Goal: Task Accomplishment & Management: Manage account settings

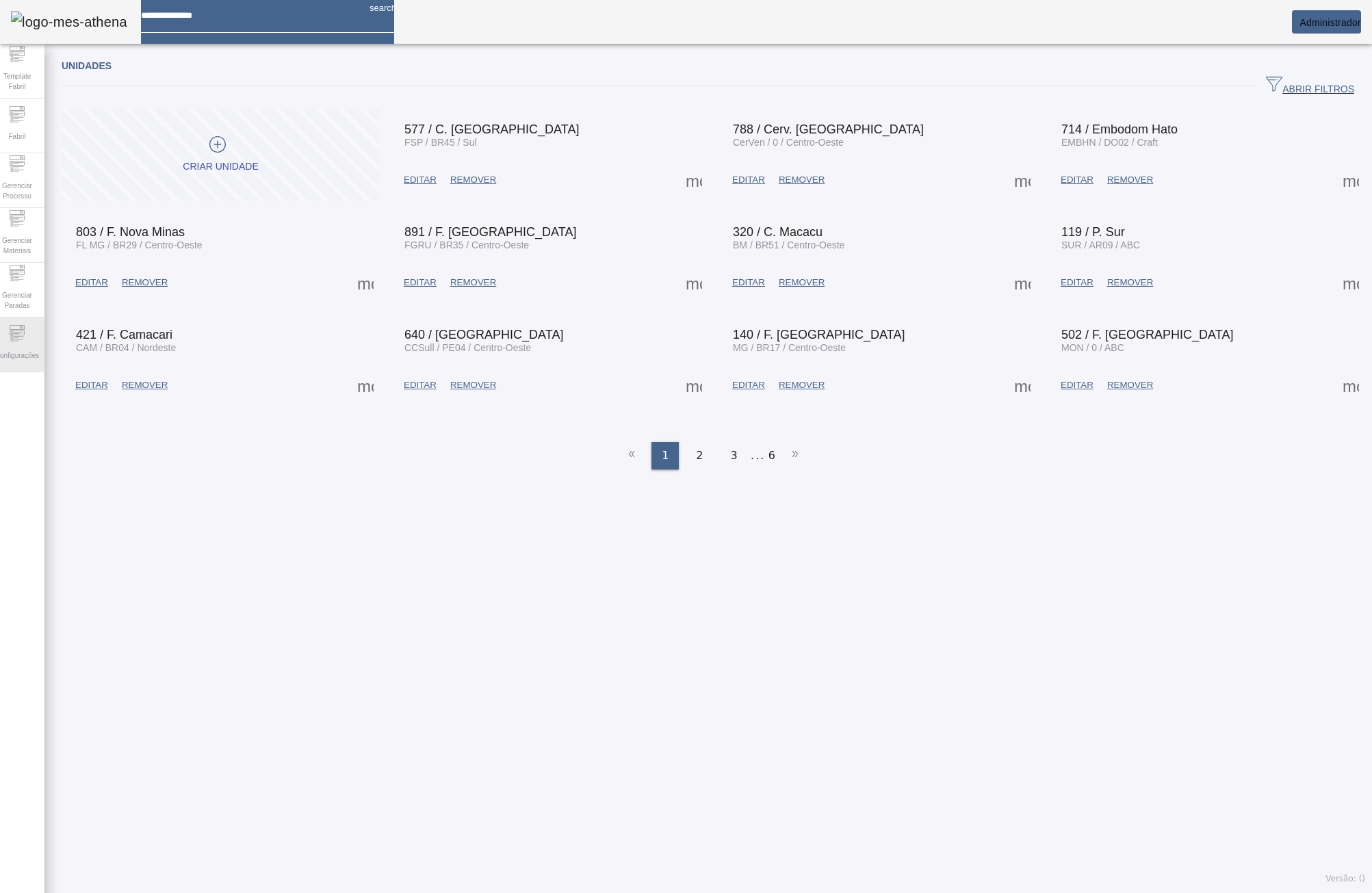
click at [28, 356] on span "Configurações" at bounding box center [17, 355] width 52 height 18
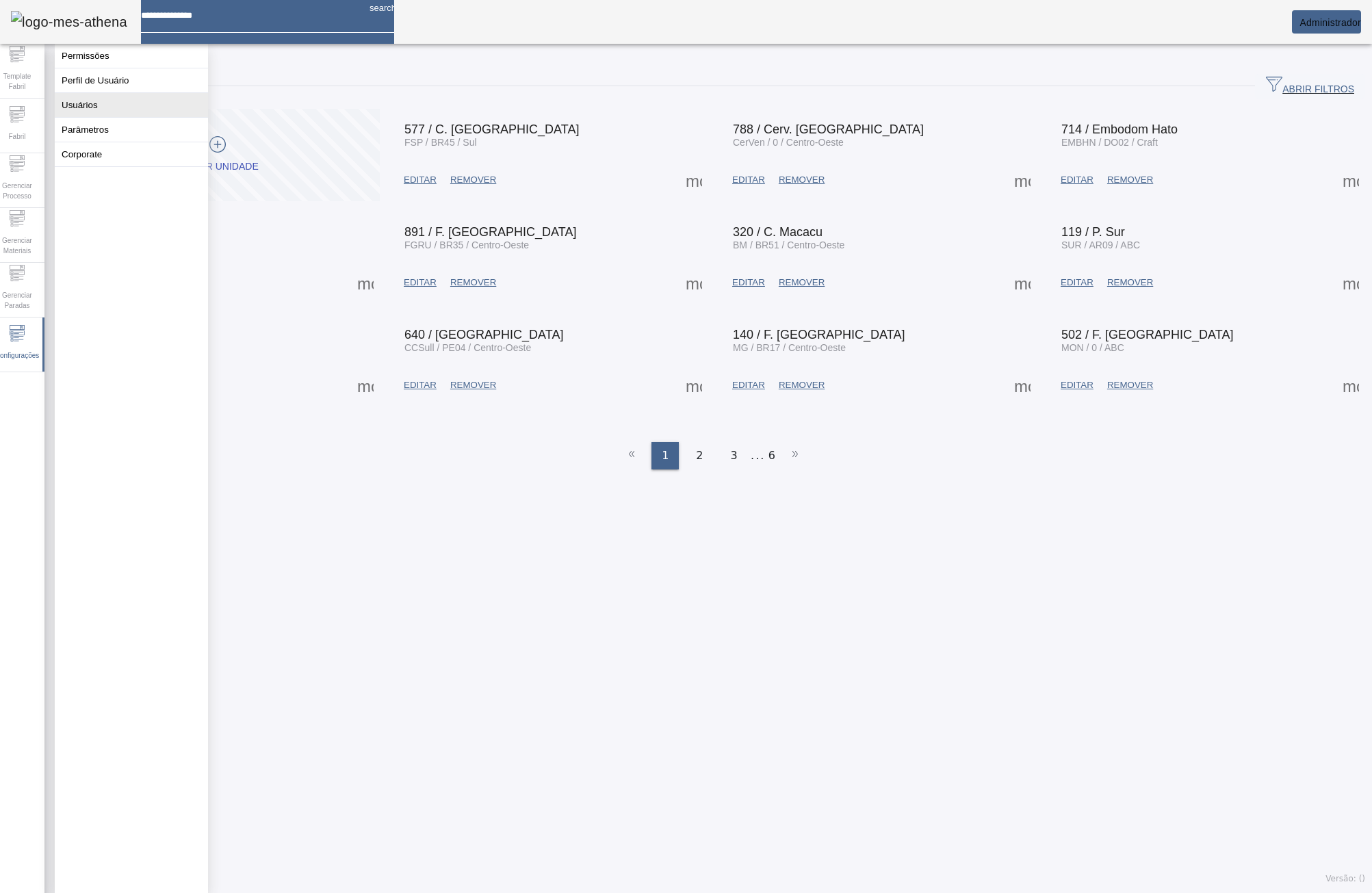
click at [112, 117] on button "Usuários" at bounding box center [131, 105] width 153 height 24
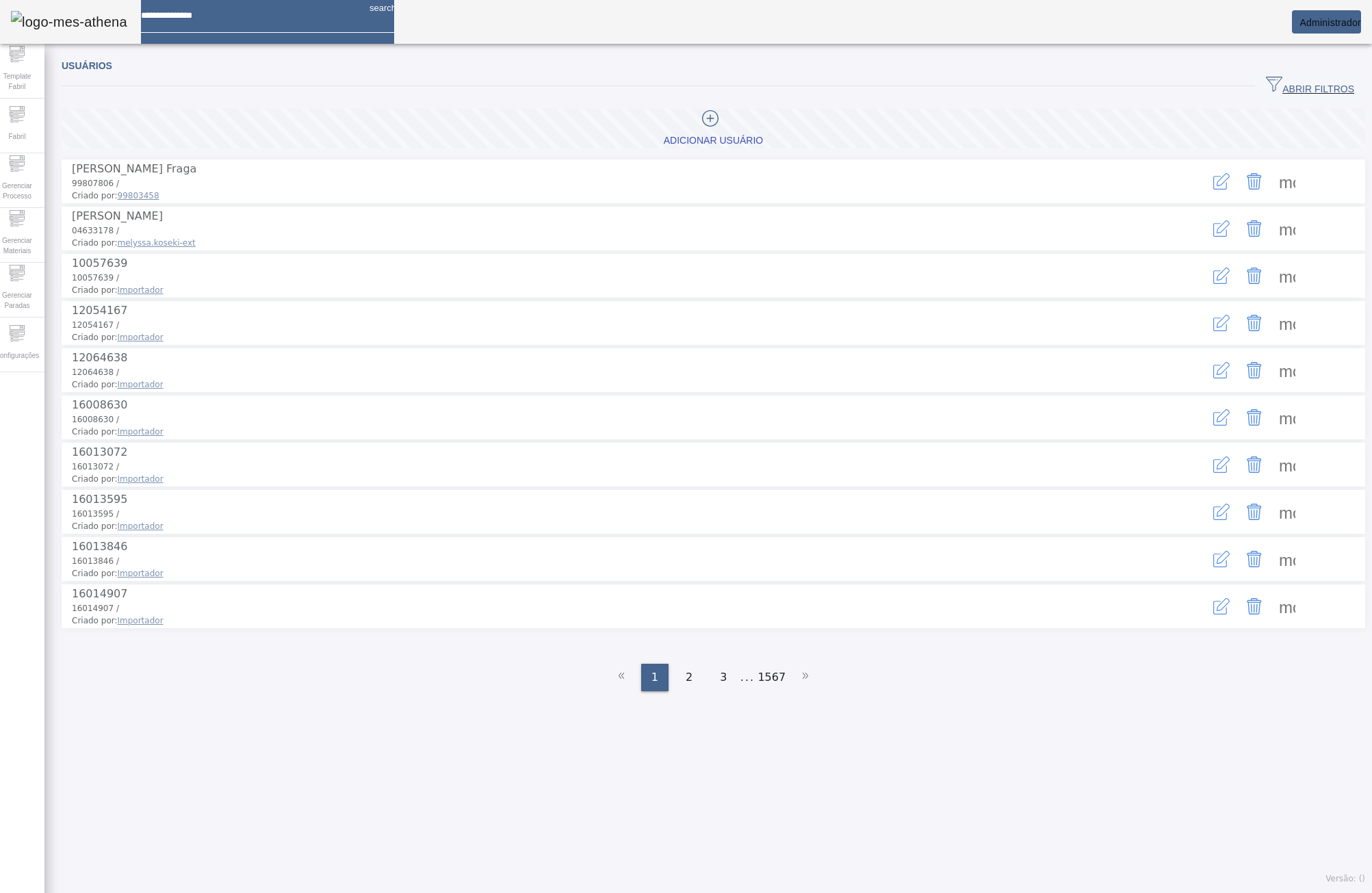
click at [1278, 91] on span "ABRIR FILTROS" at bounding box center [1310, 86] width 88 height 20
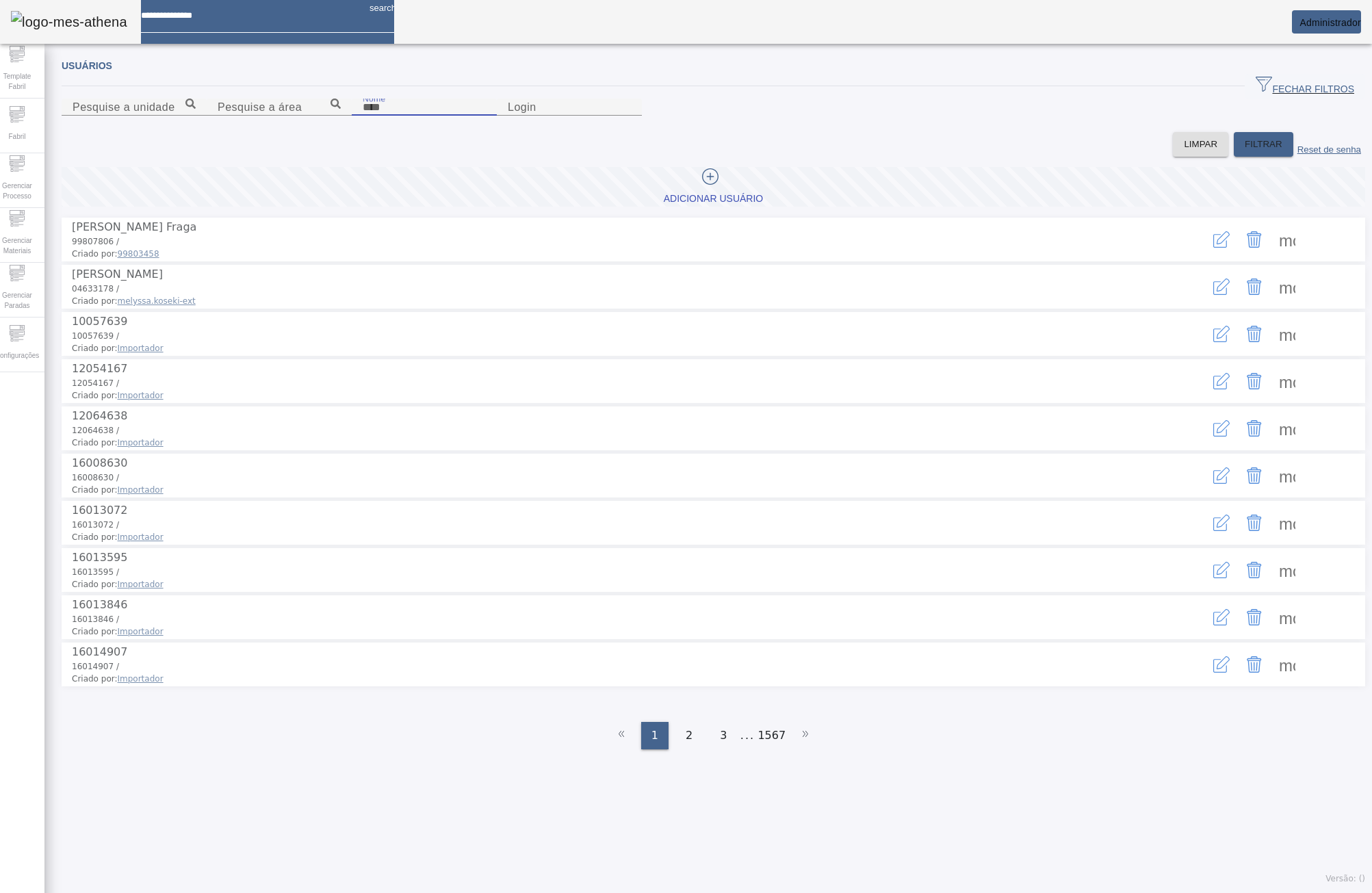
click at [363, 116] on input "Nome" at bounding box center [424, 107] width 123 height 17
type input "*******"
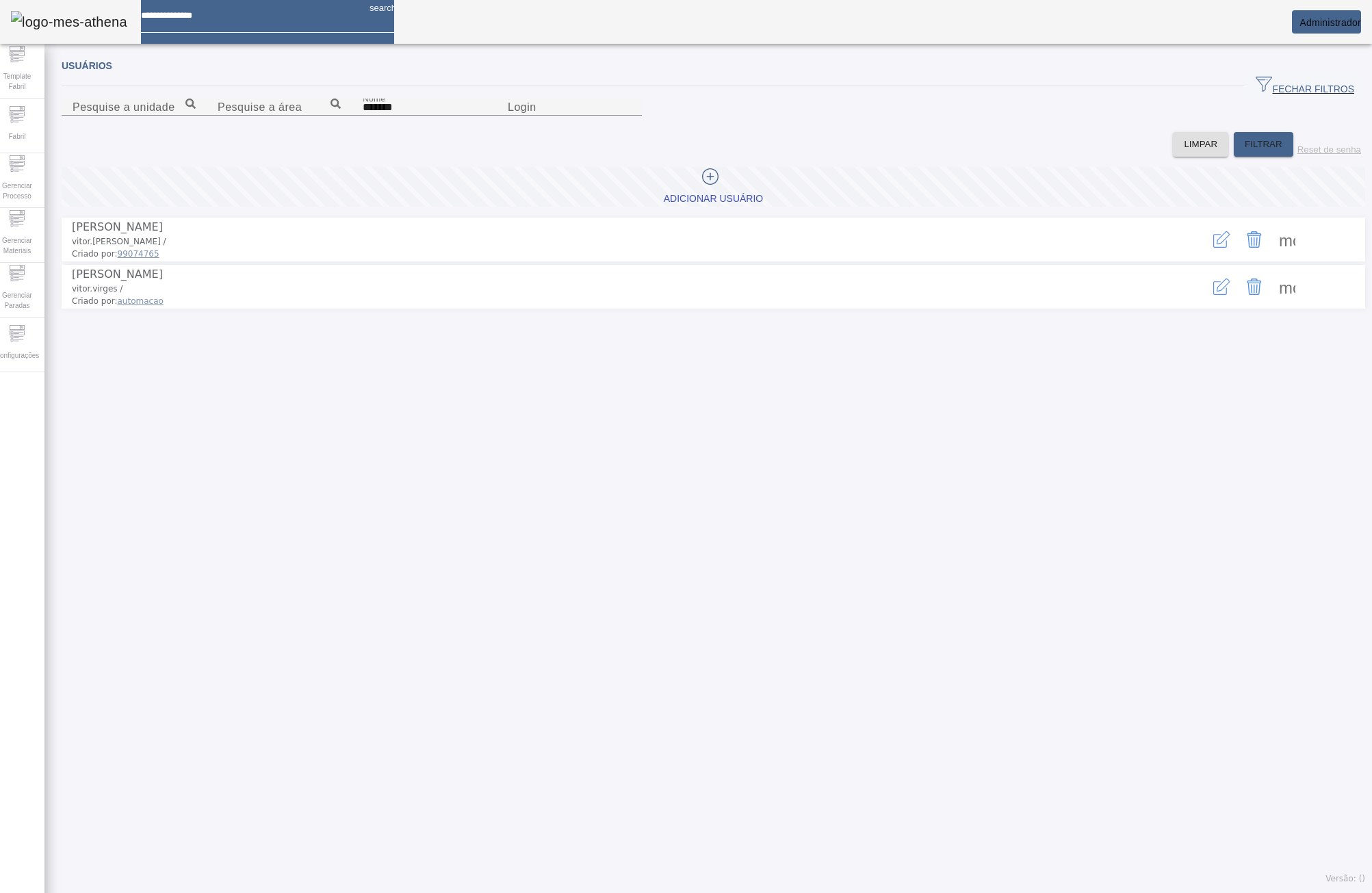
click at [108, 293] on span "vitor.virges /" at bounding box center [97, 288] width 50 height 9
click at [113, 247] on span "vitor.[PERSON_NAME] /" at bounding box center [609, 242] width 1075 height 13
drag, startPoint x: 91, startPoint y: 317, endPoint x: 81, endPoint y: 317, distance: 10.0
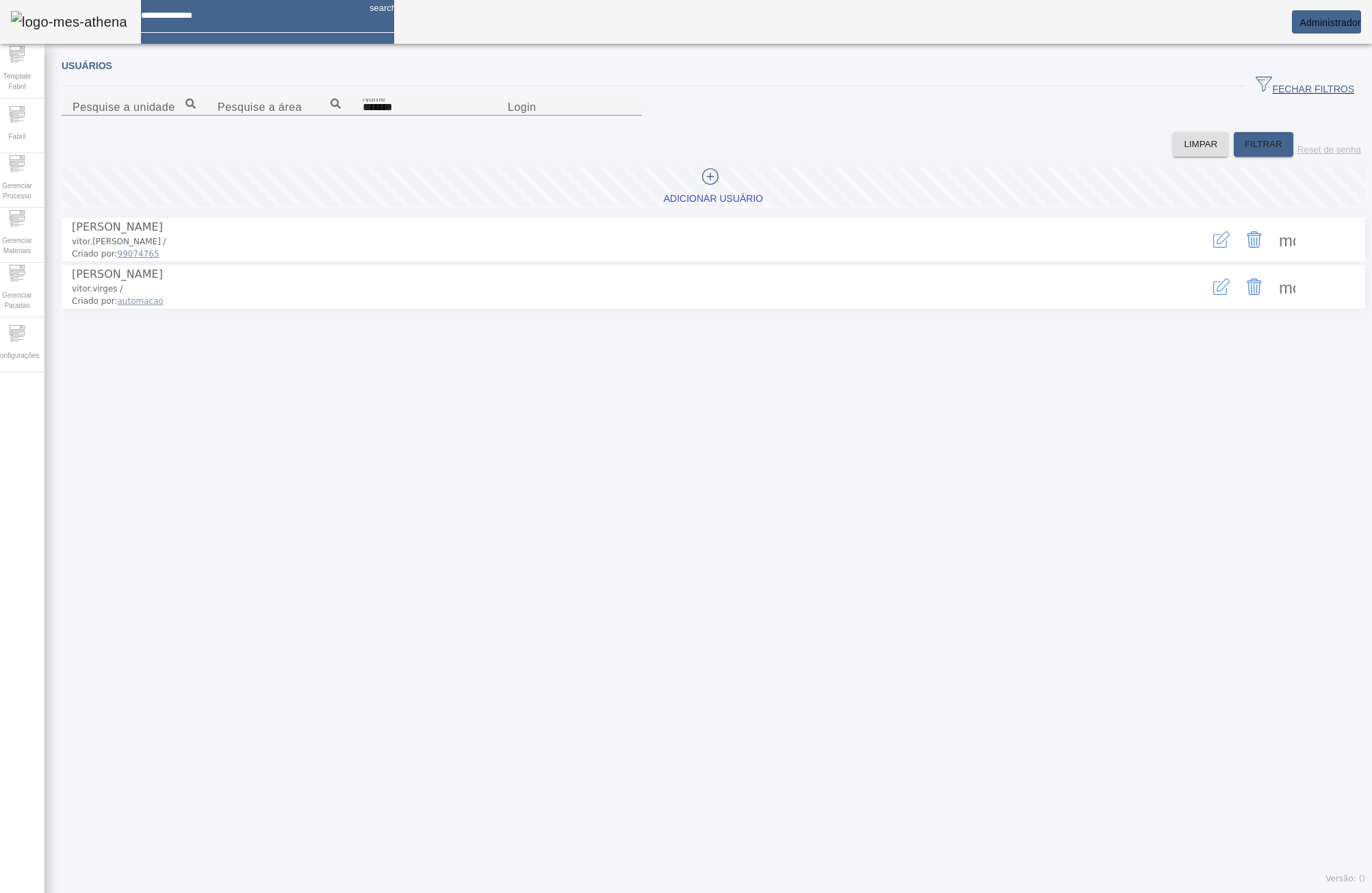
click at [91, 247] on span "vitor.[PERSON_NAME] /" at bounding box center [119, 241] width 95 height 9
drag, startPoint x: 80, startPoint y: 317, endPoint x: 127, endPoint y: 314, distance: 47.1
click at [127, 262] on li "[PERSON_NAME] [PERSON_NAME].[PERSON_NAME] / Criado por: 99074765 more_vert" at bounding box center [713, 240] width 1303 height 44
copy span "vitor.moreira"
click at [1205, 256] on button "button" at bounding box center [1221, 240] width 33 height 33
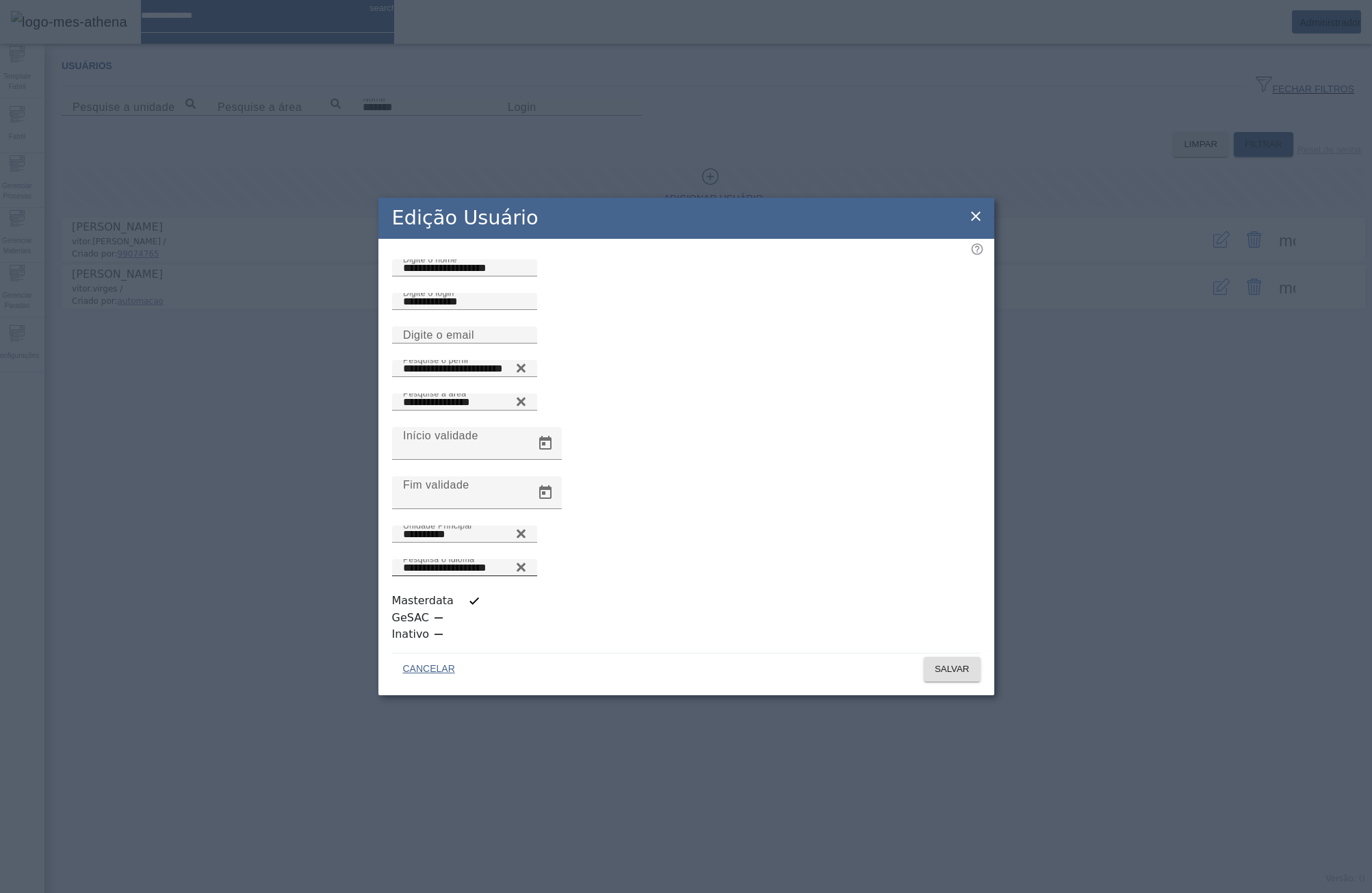
click at [526, 576] on input "**********" at bounding box center [464, 567] width 123 height 17
click at [525, 571] on icon at bounding box center [520, 567] width 9 height 9
click at [526, 569] on icon at bounding box center [521, 564] width 10 height 10
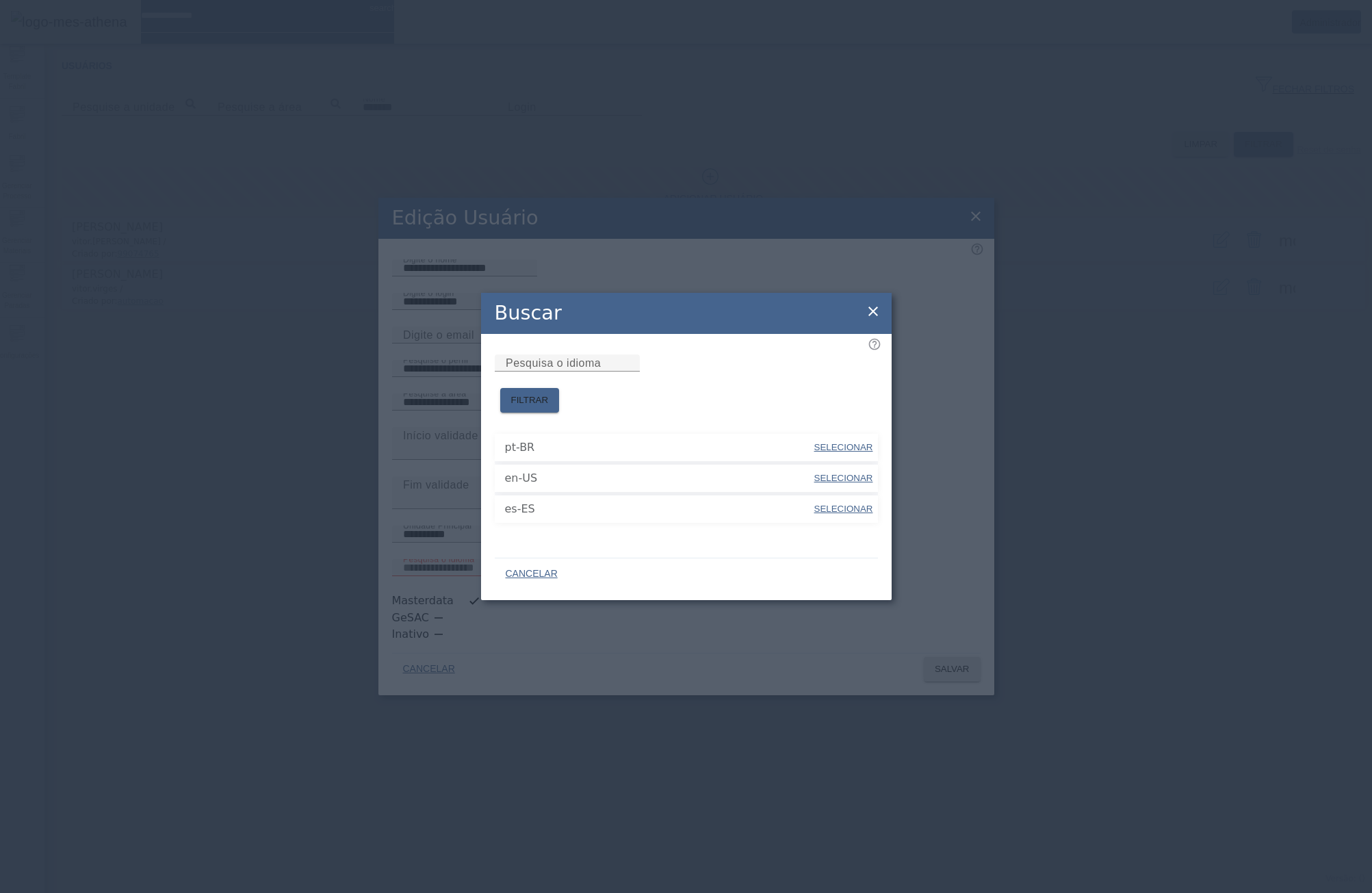
click at [848, 474] on span "SELECIONAR" at bounding box center [843, 478] width 59 height 10
type input "*****"
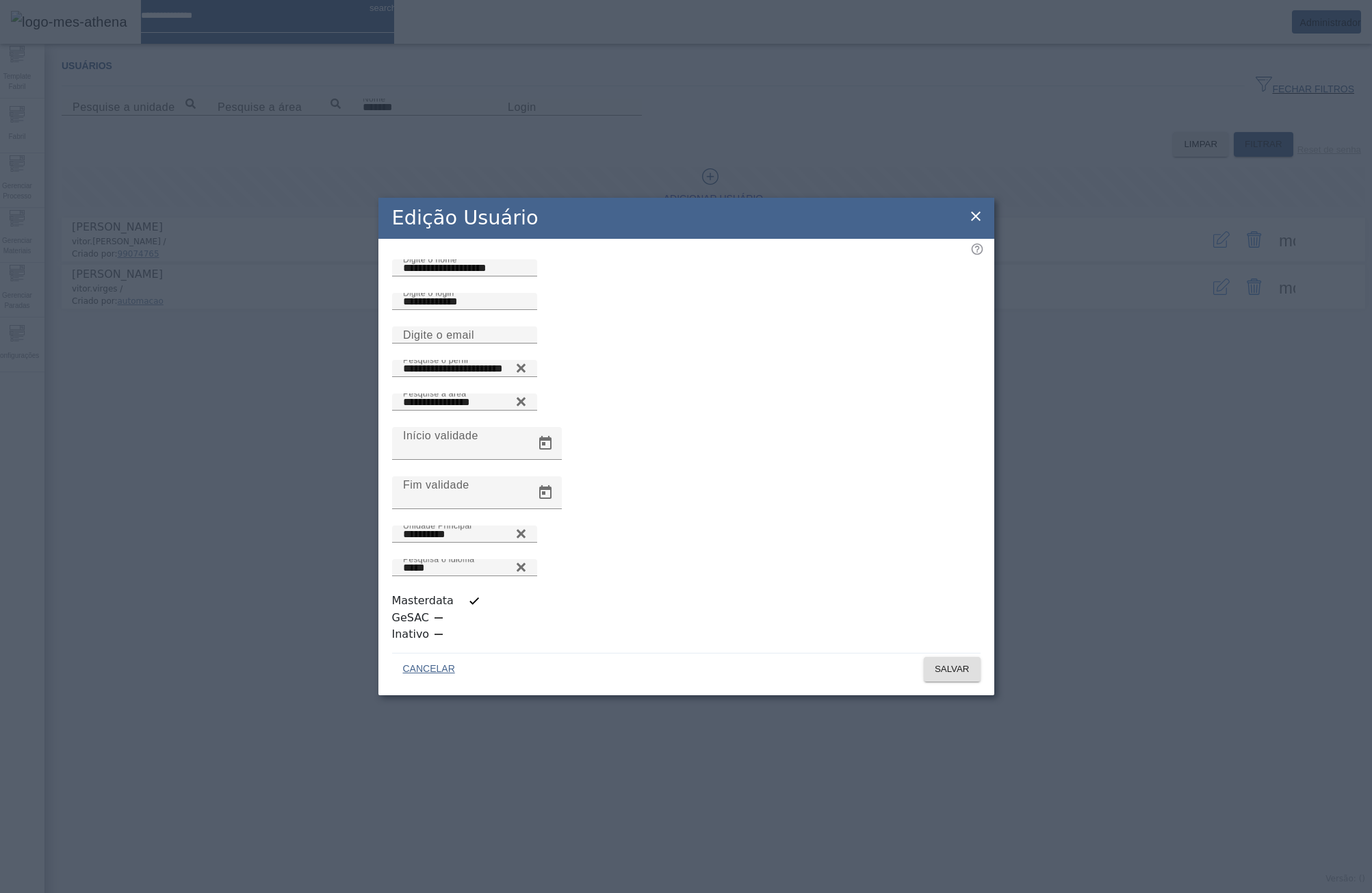
scroll to position [3, 0]
click at [942, 662] on span "SALVAR" at bounding box center [952, 668] width 35 height 13
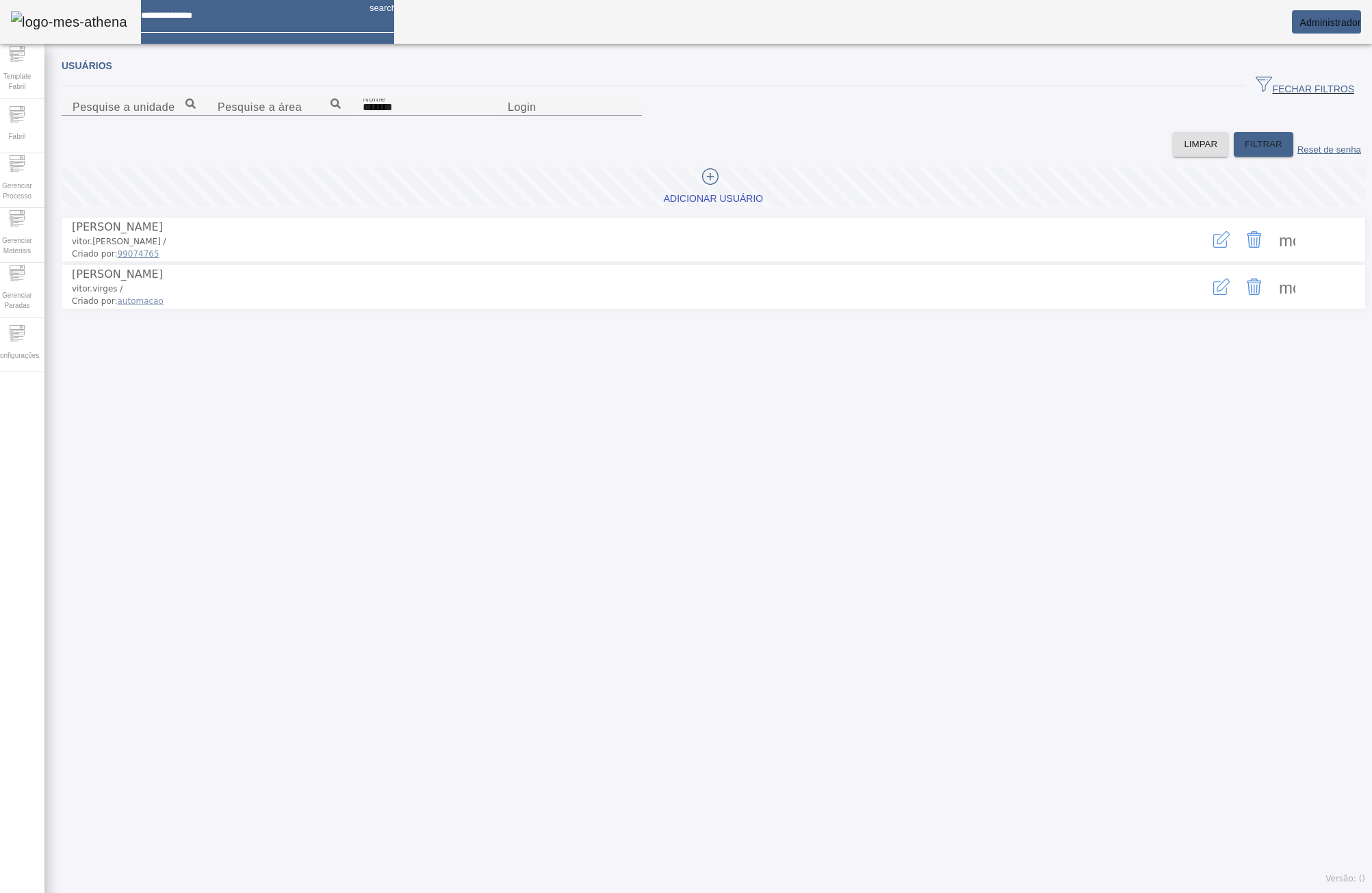
click at [1213, 247] on icon "button" at bounding box center [1221, 239] width 17 height 17
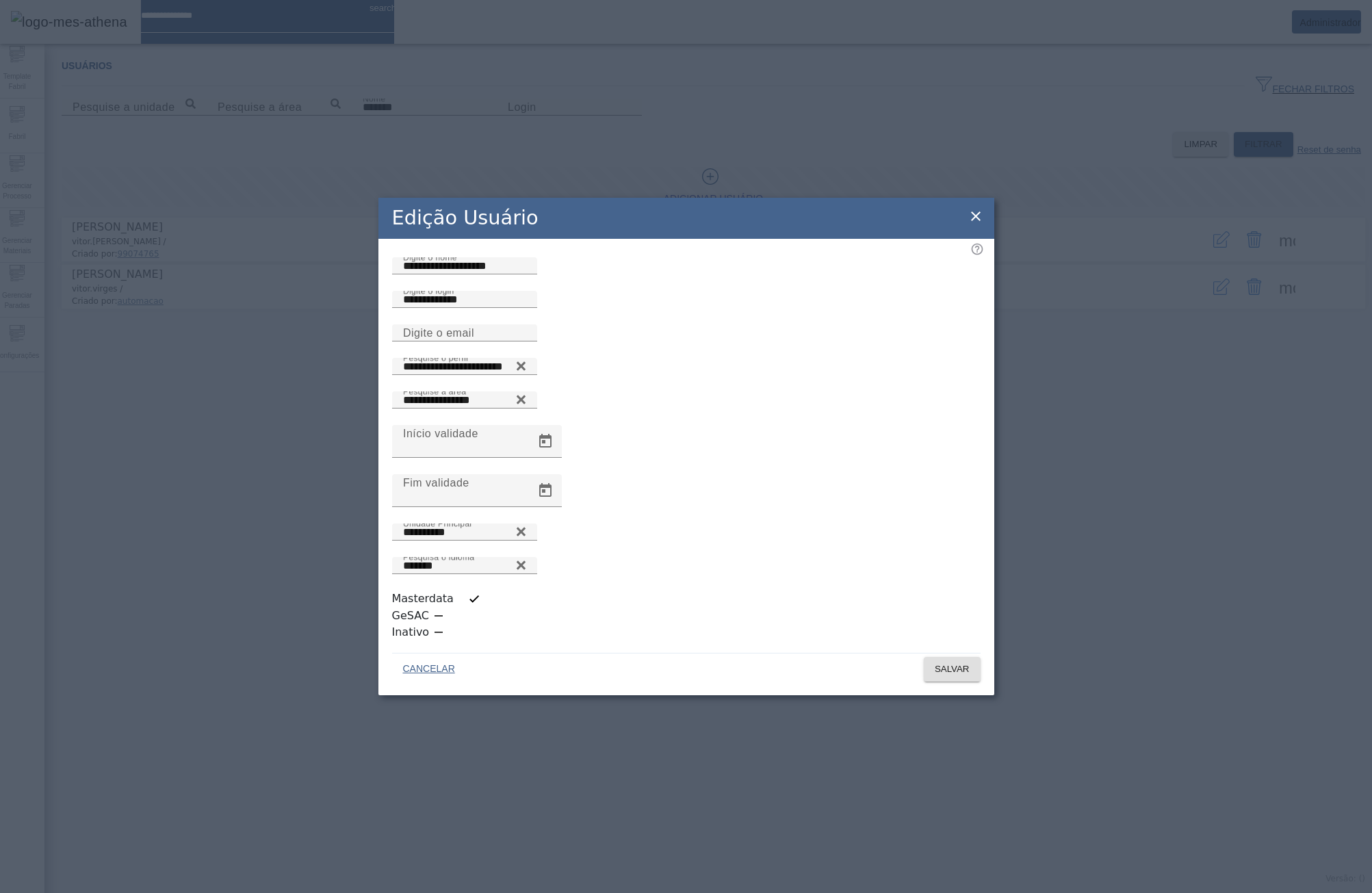
click at [974, 221] on icon at bounding box center [976, 216] width 9 height 9
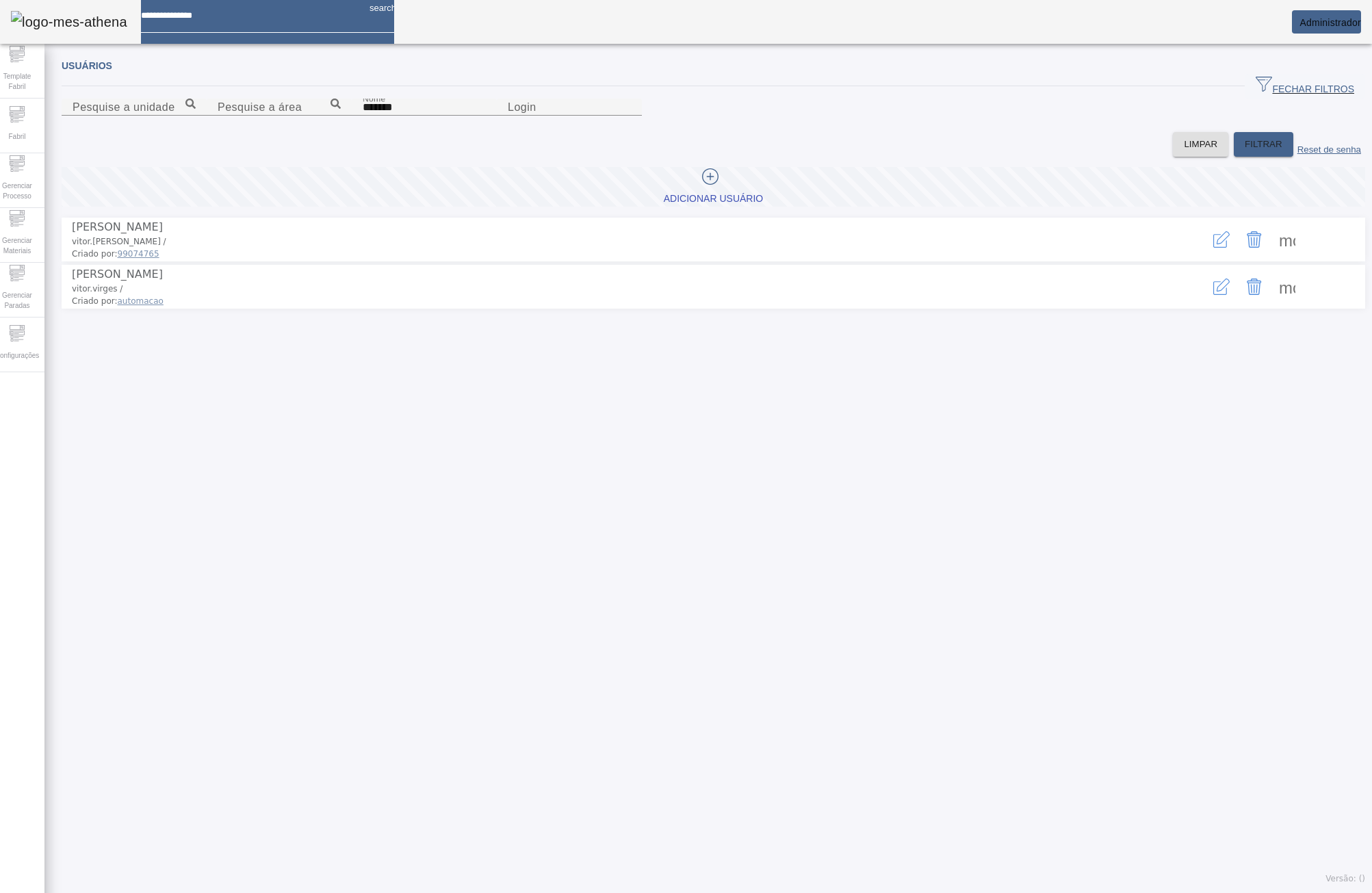
click at [1270, 256] on span at bounding box center [1287, 240] width 33 height 33
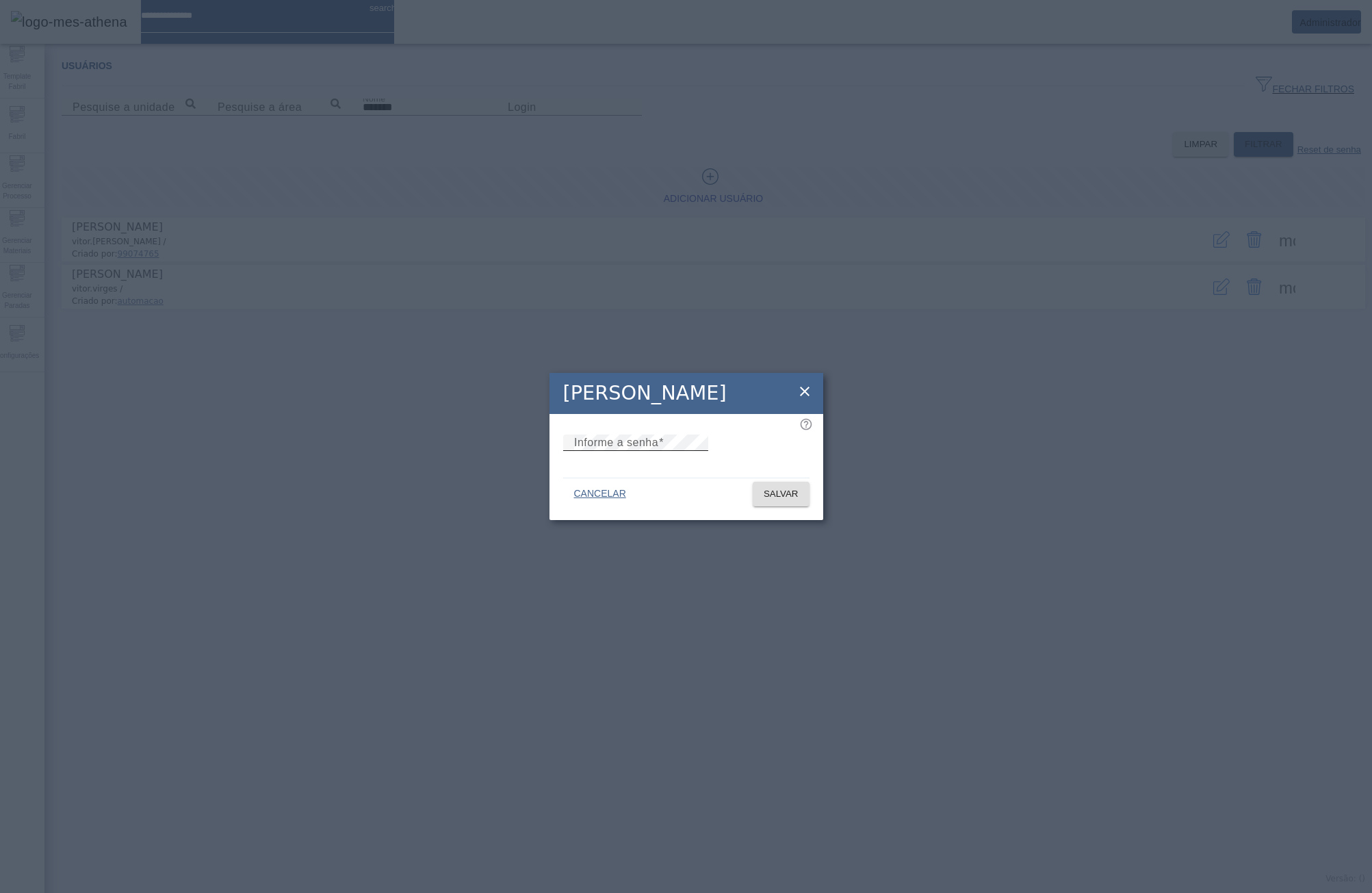
click at [630, 446] on mat-label "Informe a senha" at bounding box center [615, 442] width 84 height 12
click at [408, 440] on div "Alterar senha Informe a senha CANCELAR SALVAR" at bounding box center [686, 446] width 1372 height 893
click at [786, 500] on span "SALVAR" at bounding box center [781, 493] width 35 height 13
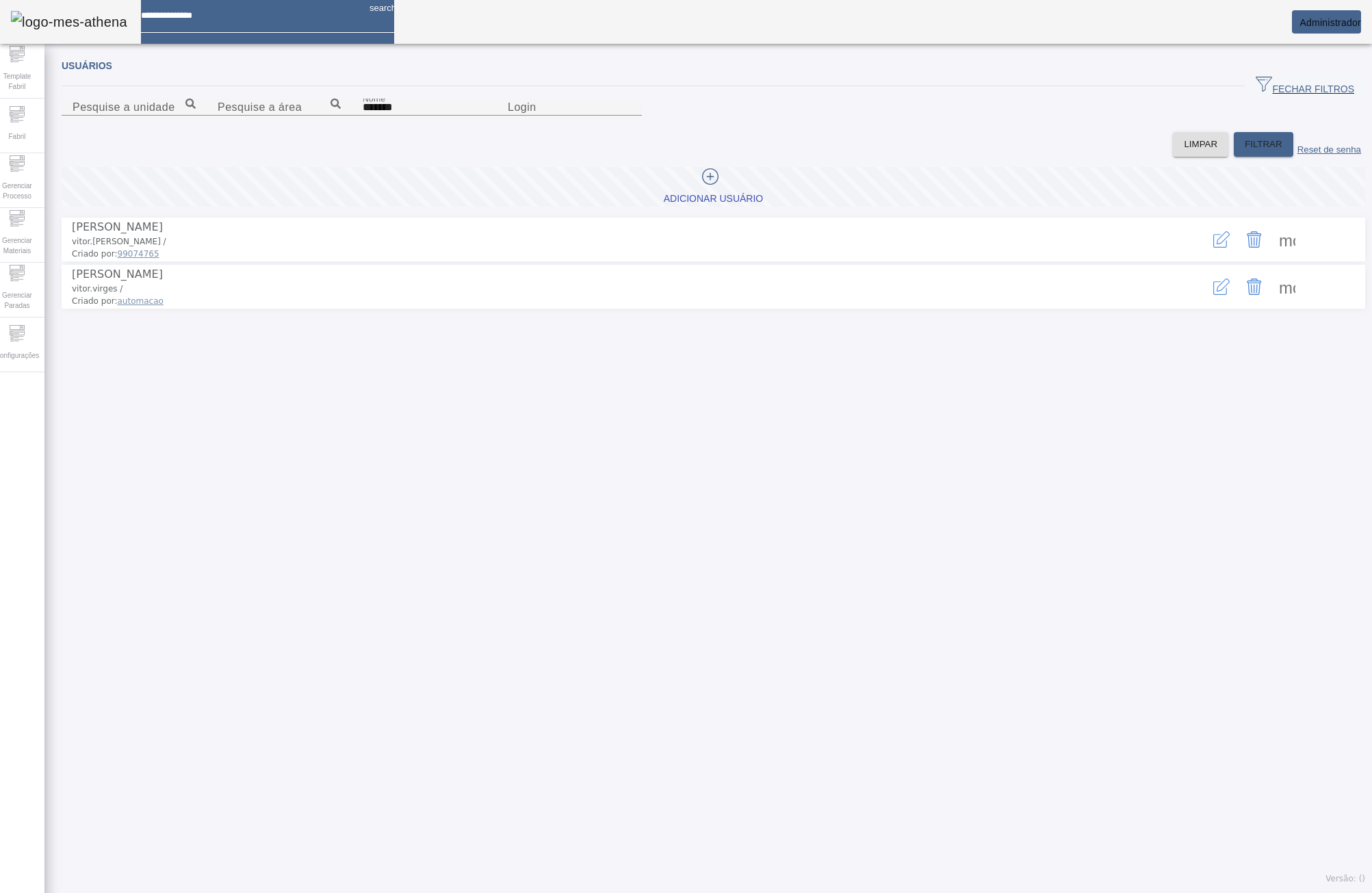
click at [1321, 21] on span "Administrador" at bounding box center [1330, 23] width 61 height 11
